Goal: Navigation & Orientation: Find specific page/section

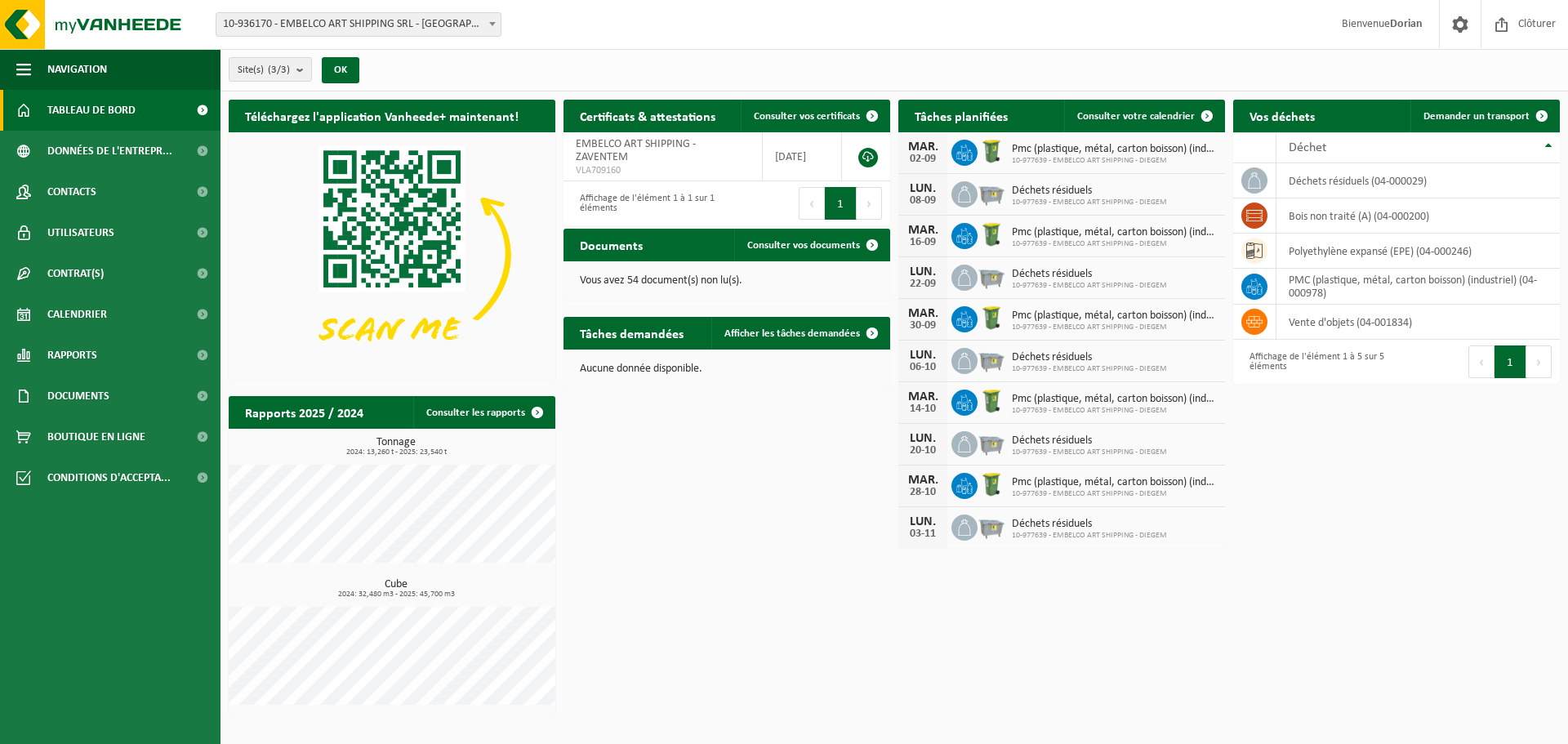
click at [139, 110] on link "Tableau de bord" at bounding box center [110, 110] width 220 height 41
click at [142, 312] on link "Calendrier" at bounding box center [110, 315] width 220 height 41
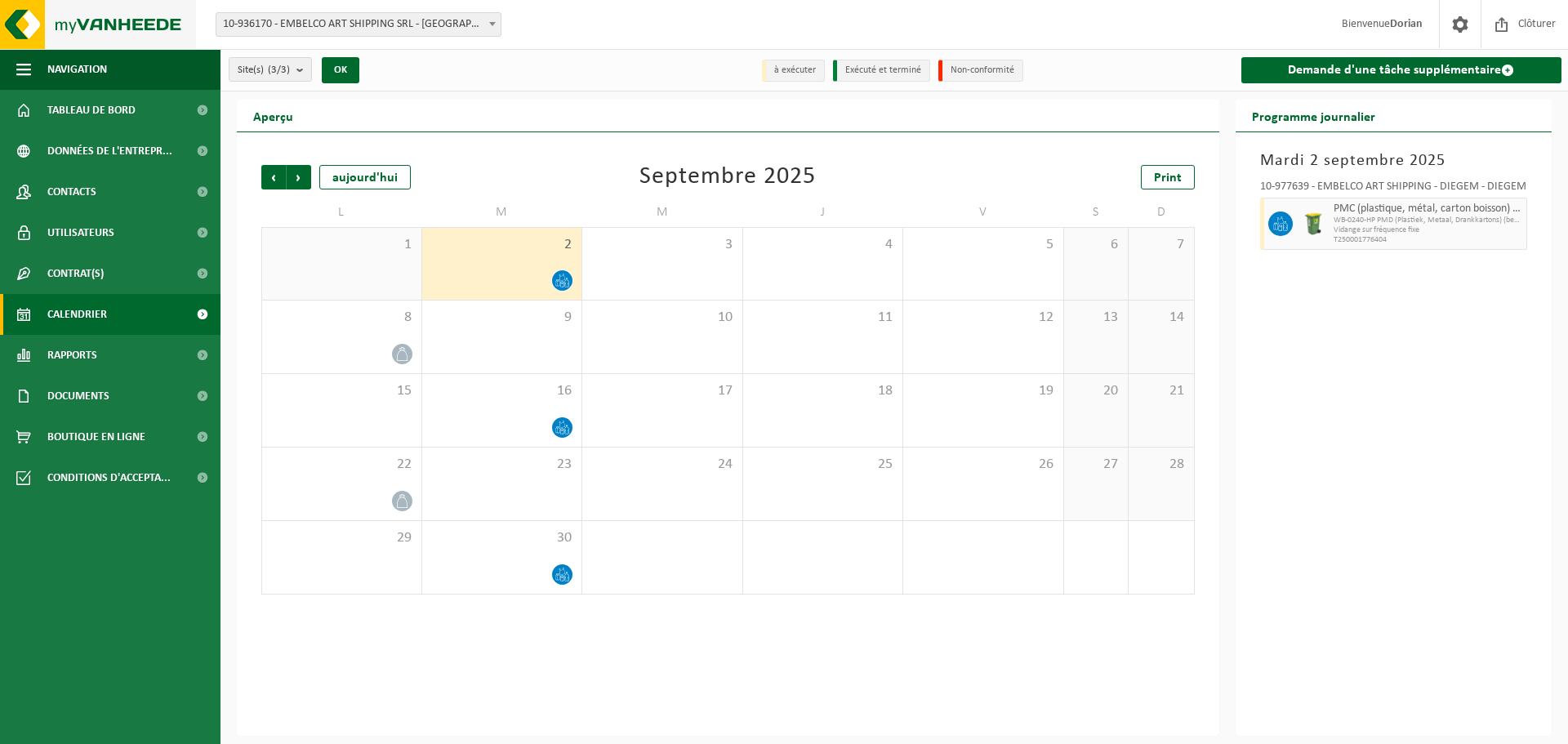
click at [62, 28] on img at bounding box center [98, 25] width 196 height 49
